Goal: Communication & Community: Answer question/provide support

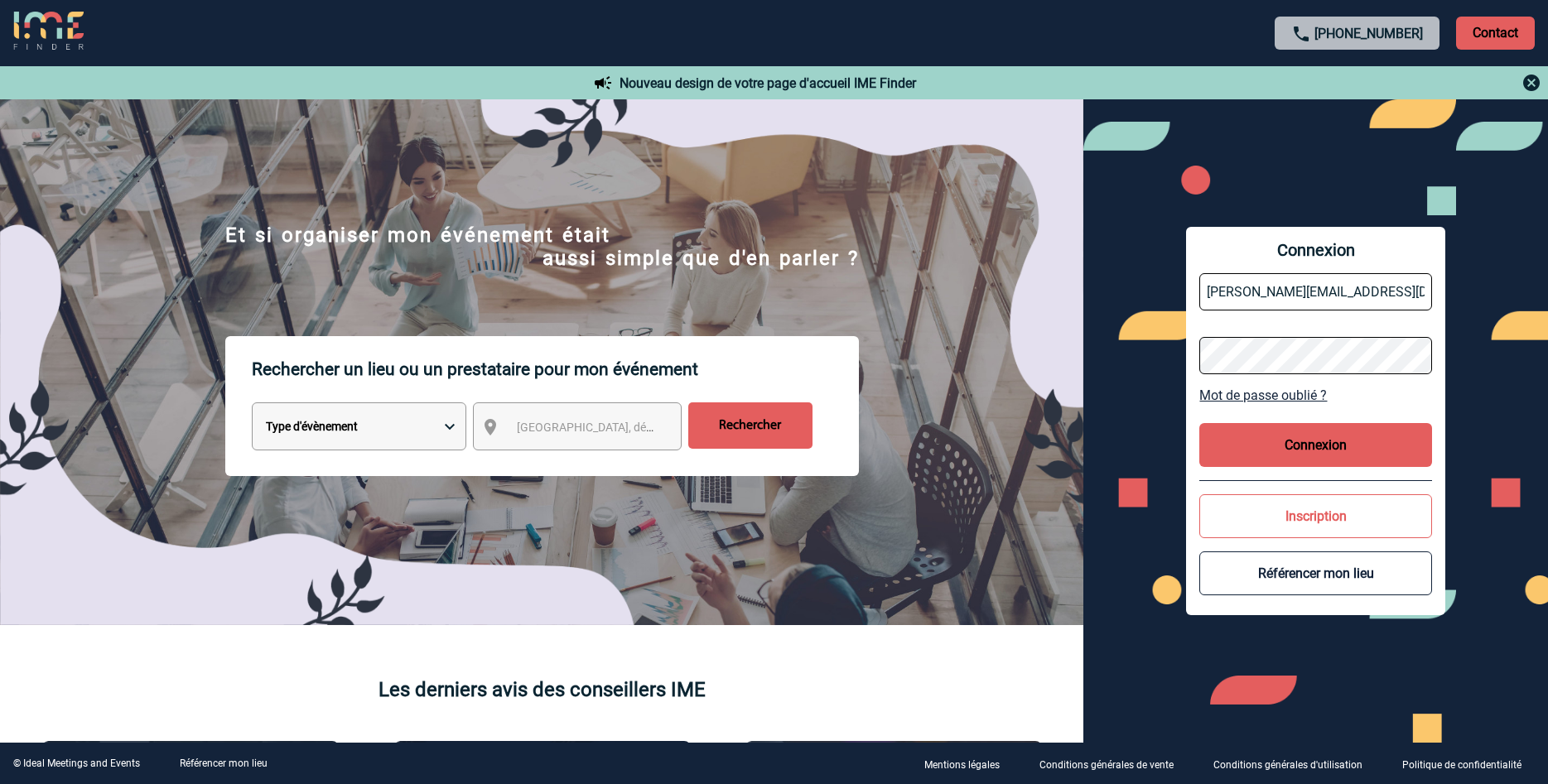
click at [1274, 435] on button "Connexion" at bounding box center [1314, 445] width 232 height 43
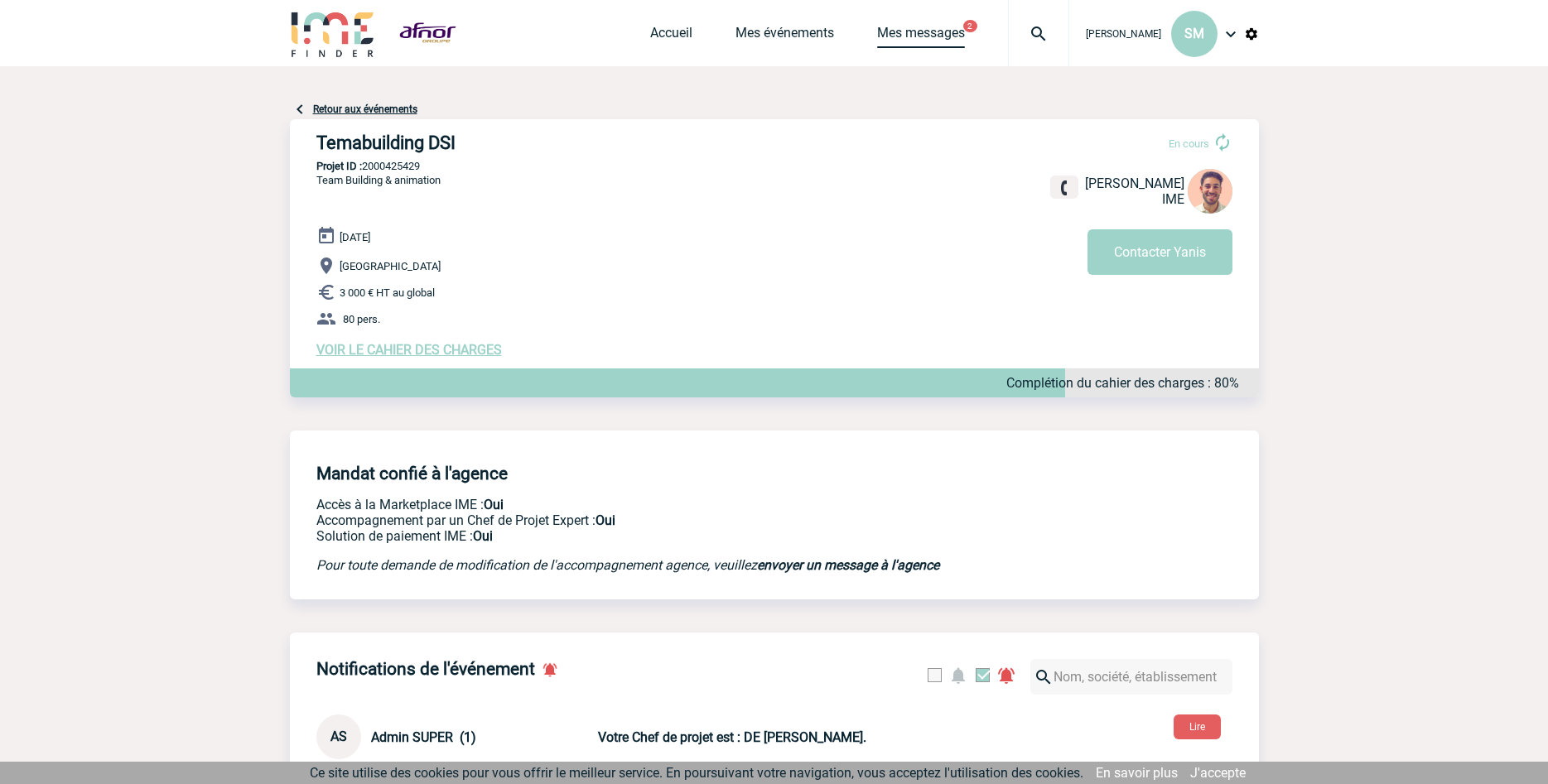
click at [928, 32] on link "Mes messages" at bounding box center [921, 36] width 88 height 24
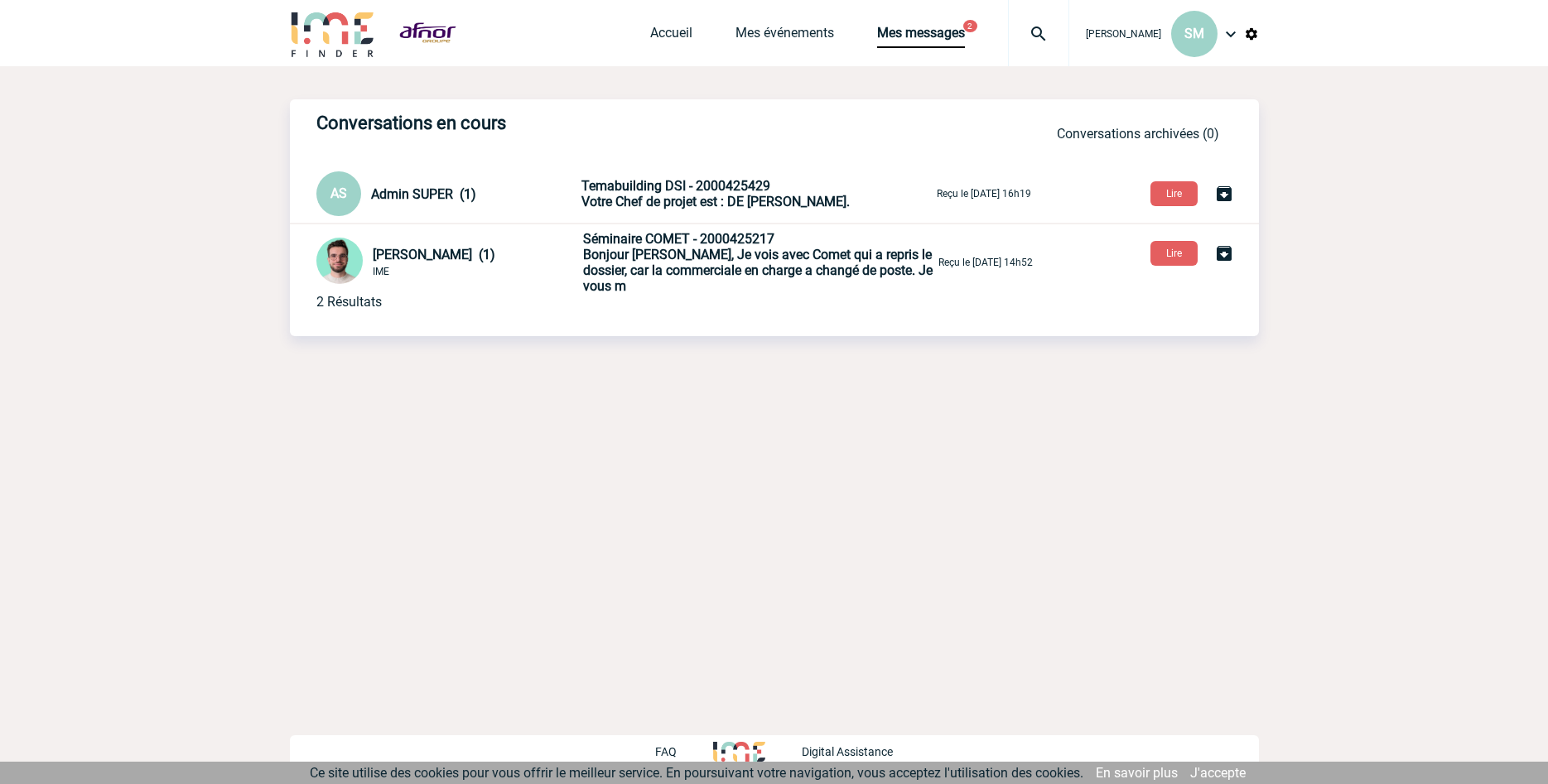
click at [622, 257] on span "Bonjour [PERSON_NAME], Je vois avec Comet qui a repris le dossier, car la comme…" at bounding box center [758, 270] width 349 height 47
